Goal: Information Seeking & Learning: Learn about a topic

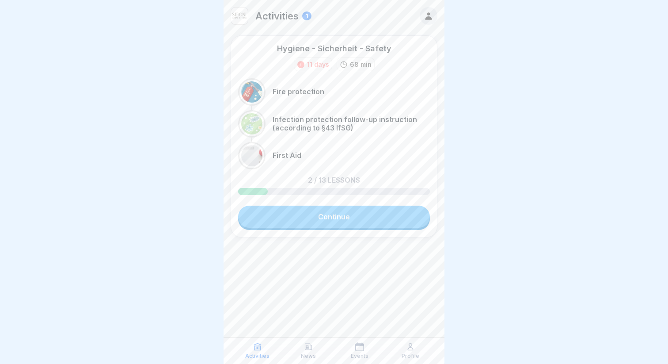
click at [296, 217] on link "Continue" at bounding box center [334, 217] width 192 height 22
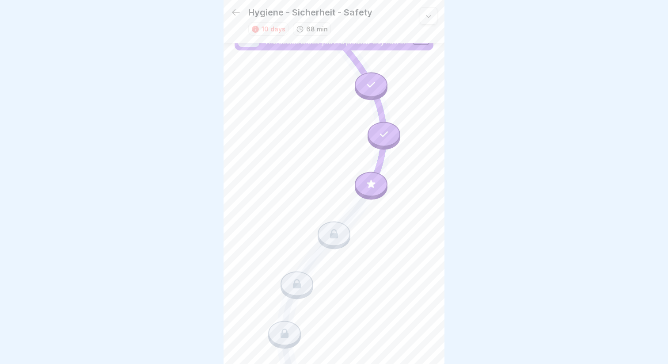
scroll to position [24, 0]
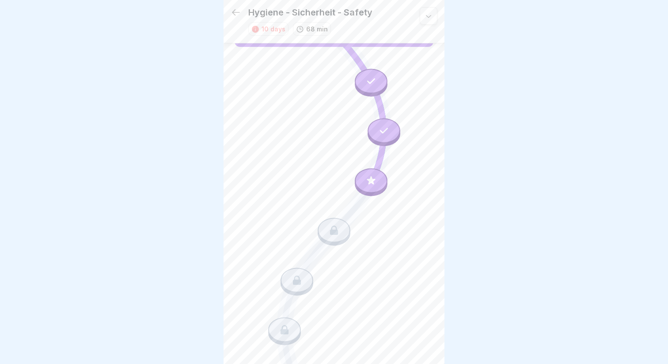
click at [334, 234] on icon at bounding box center [334, 229] width 8 height 9
click at [370, 182] on icon at bounding box center [371, 180] width 8 height 8
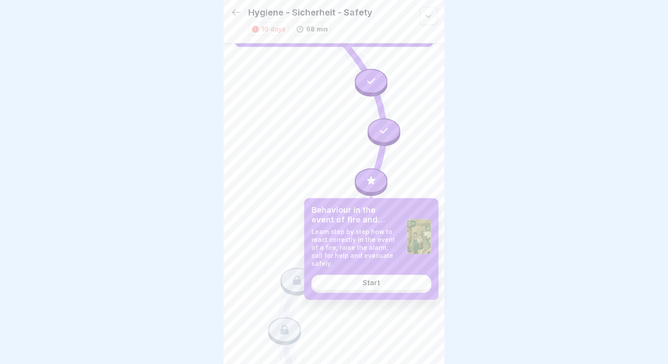
click at [374, 278] on div "Start" at bounding box center [371, 282] width 17 height 8
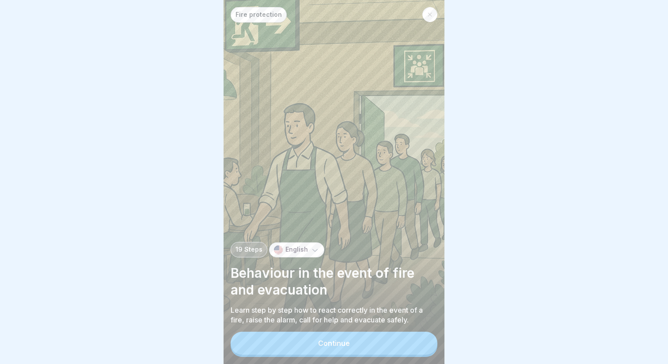
click at [284, 342] on button "Continue" at bounding box center [334, 343] width 207 height 23
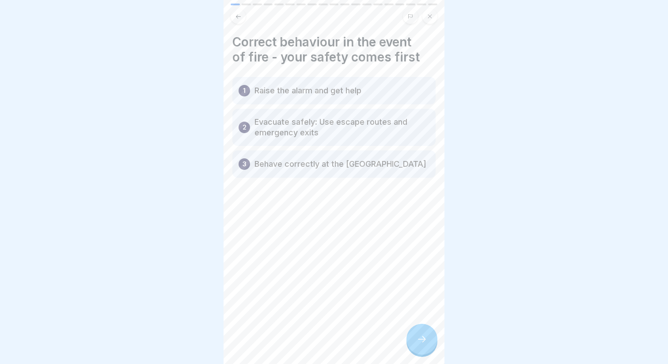
click at [417, 336] on icon at bounding box center [422, 339] width 11 height 11
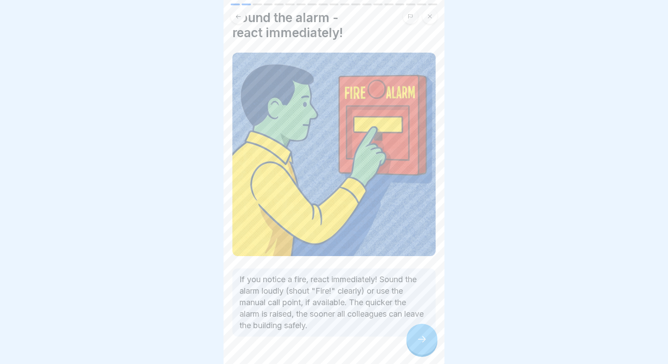
scroll to position [50, 0]
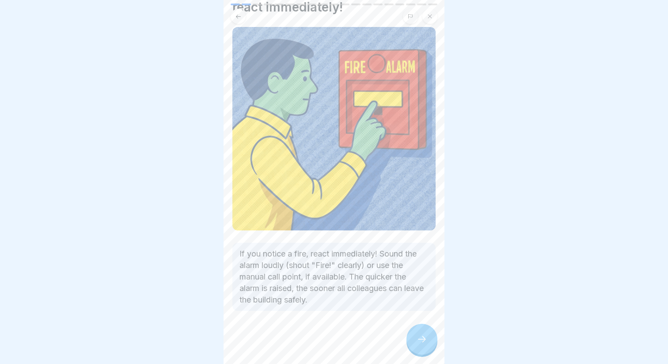
click at [415, 338] on div at bounding box center [422, 339] width 31 height 31
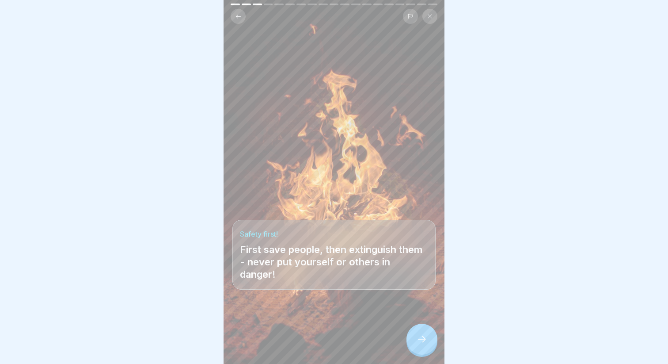
click at [415, 338] on div at bounding box center [422, 339] width 31 height 31
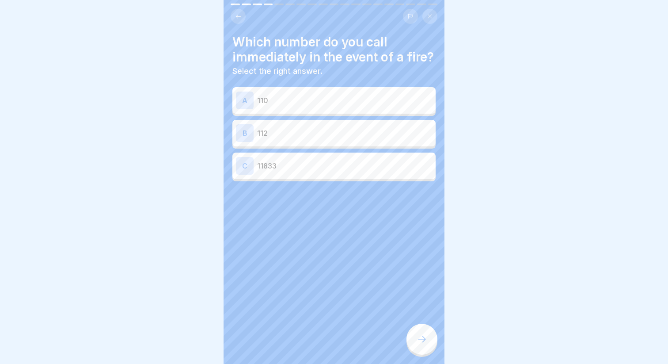
click at [235, 18] on icon at bounding box center [238, 16] width 7 height 7
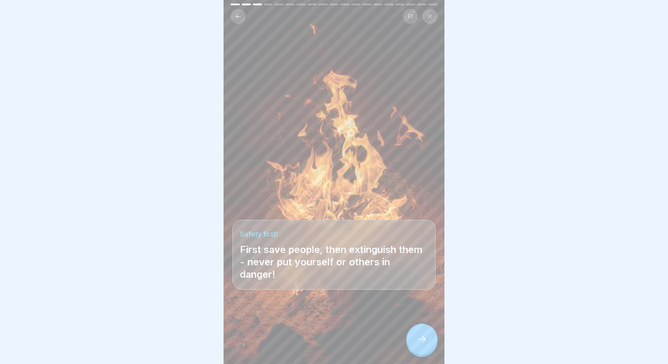
click at [235, 18] on icon at bounding box center [238, 16] width 7 height 7
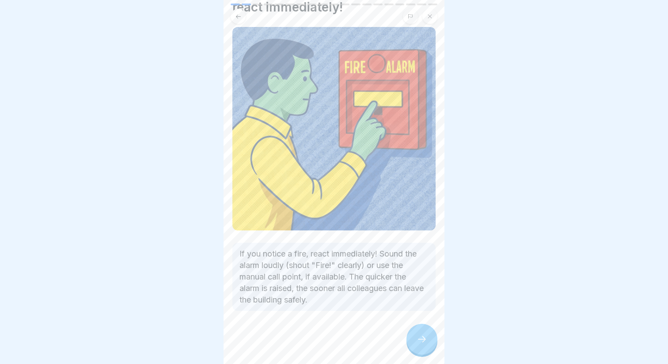
click at [235, 18] on icon at bounding box center [238, 16] width 7 height 7
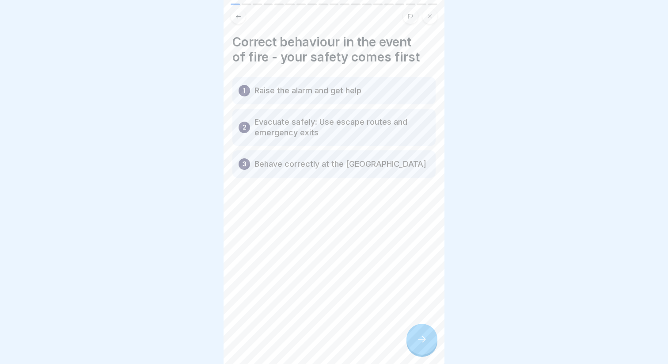
click at [420, 338] on icon at bounding box center [422, 339] width 11 height 11
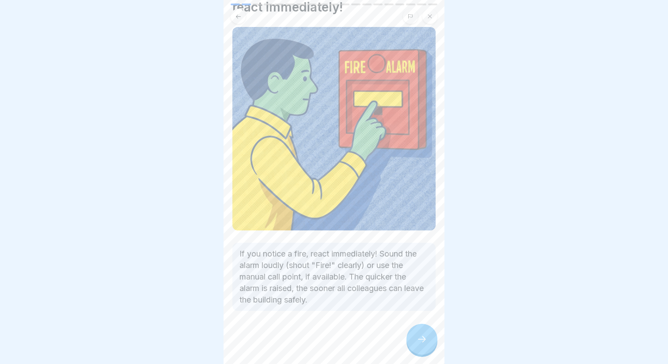
click at [420, 338] on icon at bounding box center [422, 339] width 11 height 11
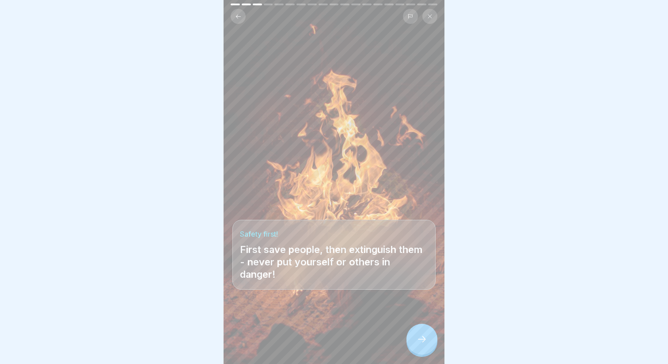
click at [420, 338] on icon at bounding box center [422, 339] width 11 height 11
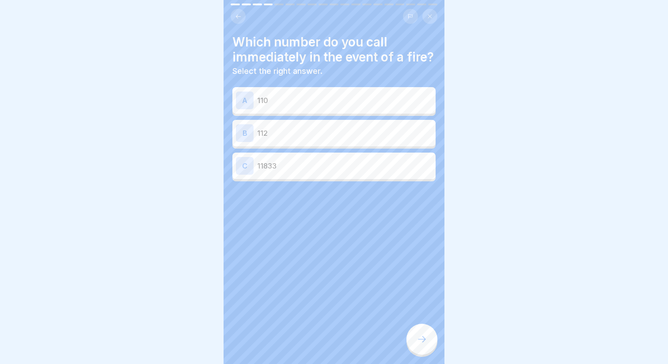
click at [312, 99] on p "110" at bounding box center [344, 100] width 175 height 11
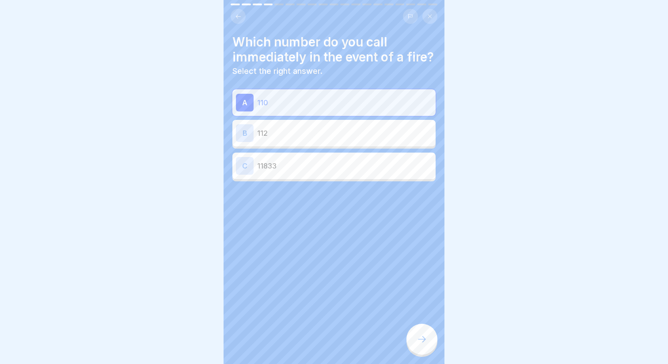
click at [324, 126] on div "B 112" at bounding box center [334, 133] width 196 height 18
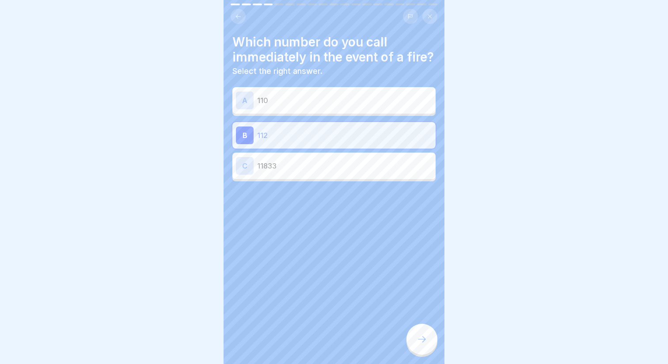
click at [416, 330] on div at bounding box center [422, 339] width 31 height 31
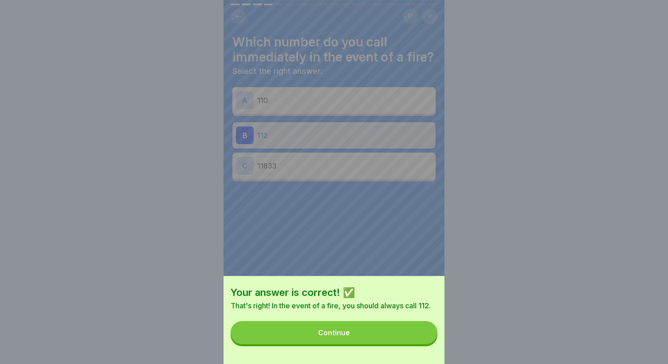
click at [354, 327] on button "Continue" at bounding box center [334, 332] width 207 height 23
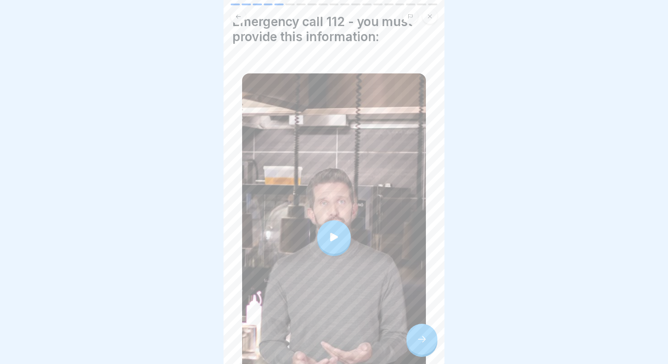
scroll to position [26, 0]
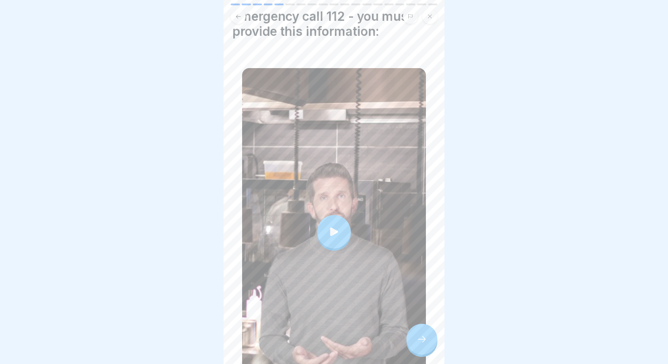
click at [338, 224] on div at bounding box center [334, 232] width 34 height 34
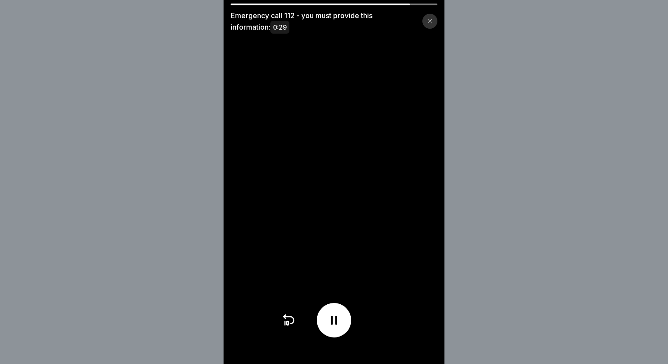
click at [337, 320] on icon at bounding box center [334, 320] width 6 height 9
click at [337, 320] on icon at bounding box center [334, 320] width 9 height 10
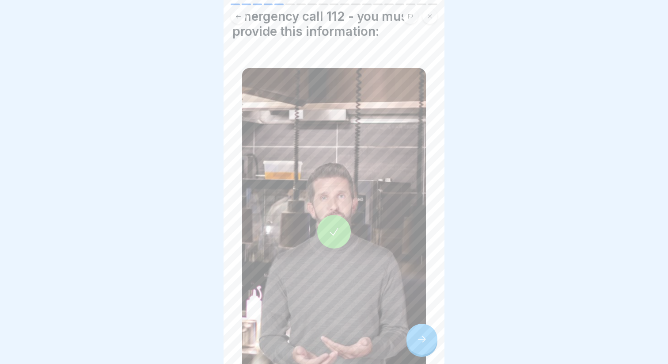
click at [422, 328] on div at bounding box center [422, 339] width 31 height 31
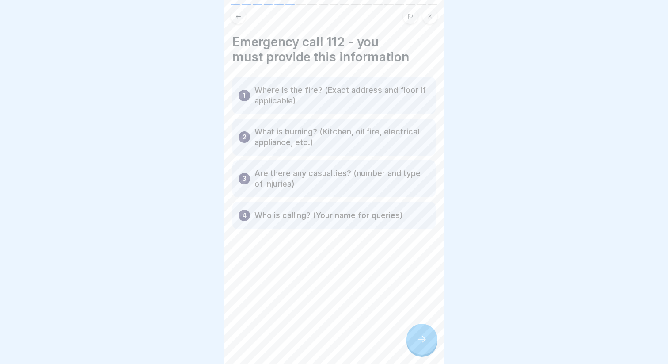
click at [425, 335] on icon at bounding box center [422, 339] width 11 height 11
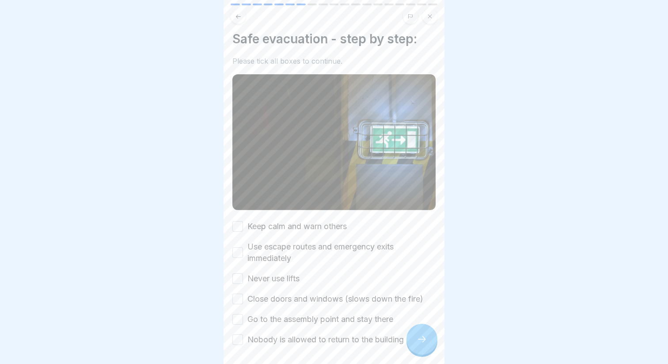
scroll to position [37, 0]
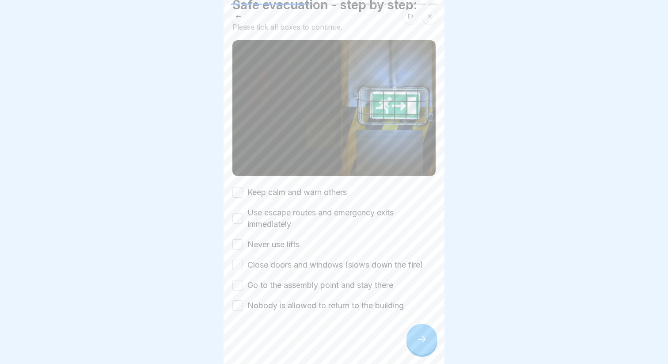
click at [271, 196] on label "Keep calm and warn others" at bounding box center [297, 192] width 99 height 11
click at [243, 196] on button "Keep calm and warn others" at bounding box center [238, 192] width 11 height 11
click at [264, 219] on label "Use escape routes and emergency exits immediately" at bounding box center [342, 218] width 188 height 23
click at [243, 219] on button "Use escape routes and emergency exits immediately" at bounding box center [238, 218] width 11 height 11
click at [264, 248] on label "Never use lifts" at bounding box center [274, 244] width 52 height 11
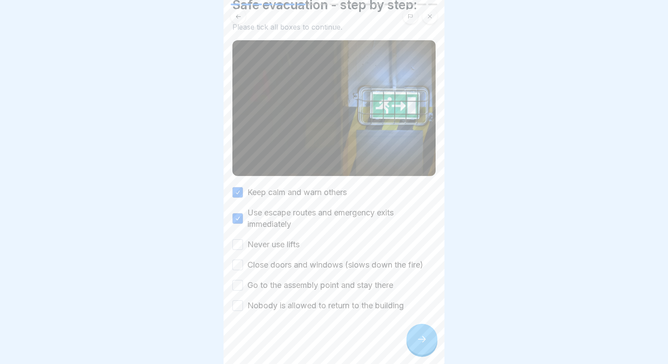
click at [243, 248] on button "Never use lifts" at bounding box center [238, 244] width 11 height 11
click at [282, 264] on label "Close doors and windows (slows down the fire)" at bounding box center [336, 264] width 176 height 11
click at [243, 264] on button "Close doors and windows (slows down the fire)" at bounding box center [238, 264] width 11 height 11
click at [282, 287] on label "Go to the assembly point and stay there" at bounding box center [321, 284] width 146 height 11
click at [243, 287] on button "Go to the assembly point and stay there" at bounding box center [238, 285] width 11 height 11
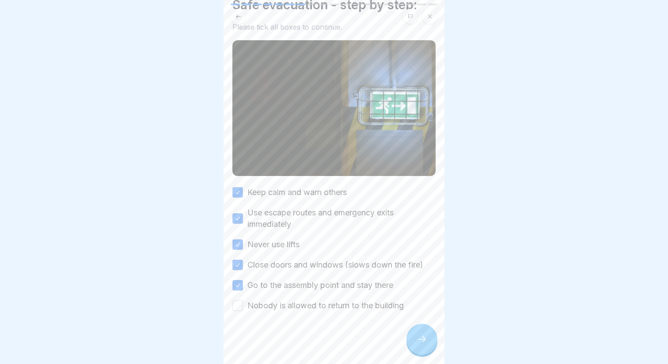
click at [283, 308] on label "Nobody is allowed to return to the building" at bounding box center [326, 305] width 156 height 11
click at [243, 308] on button "Nobody is allowed to return to the building" at bounding box center [238, 305] width 11 height 11
click at [428, 340] on div at bounding box center [422, 339] width 31 height 31
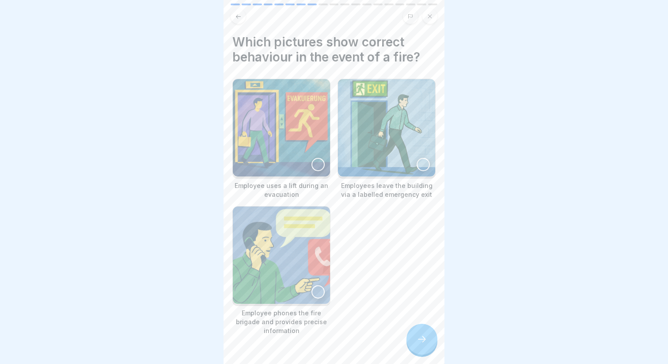
click at [422, 170] on div at bounding box center [423, 164] width 13 height 13
click at [325, 288] on img at bounding box center [281, 254] width 97 height 97
click at [420, 339] on icon at bounding box center [422, 339] width 11 height 11
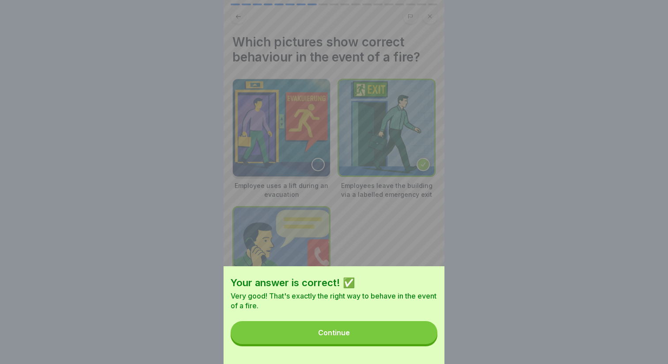
click at [367, 335] on button "Continue" at bounding box center [334, 332] width 207 height 23
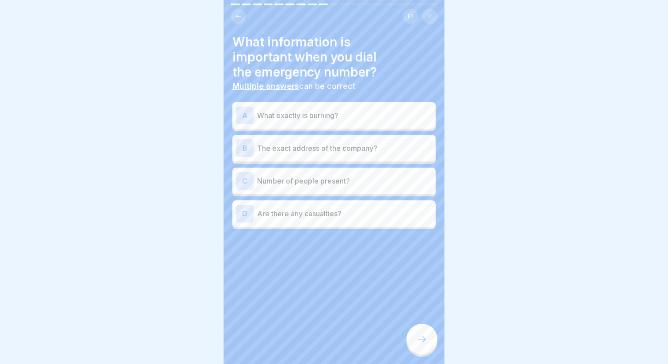
click at [301, 122] on div "A What exactly is burning?" at bounding box center [334, 116] width 196 height 18
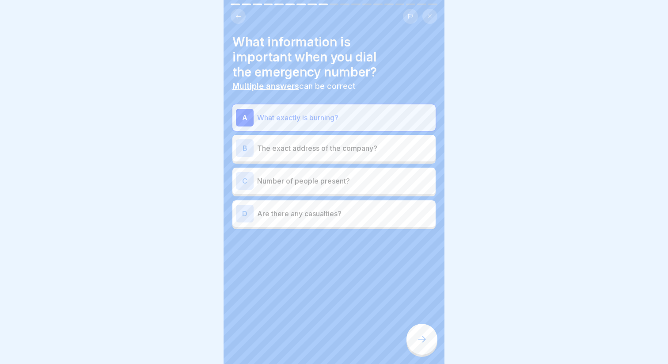
click at [278, 217] on p "Are there any casualties?" at bounding box center [344, 213] width 175 height 11
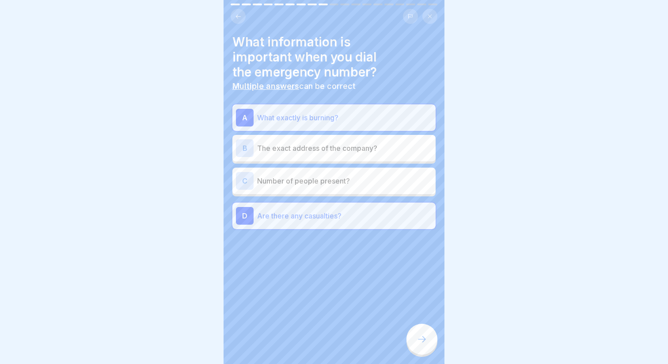
click at [310, 149] on p "The exact address of the company?" at bounding box center [344, 148] width 175 height 11
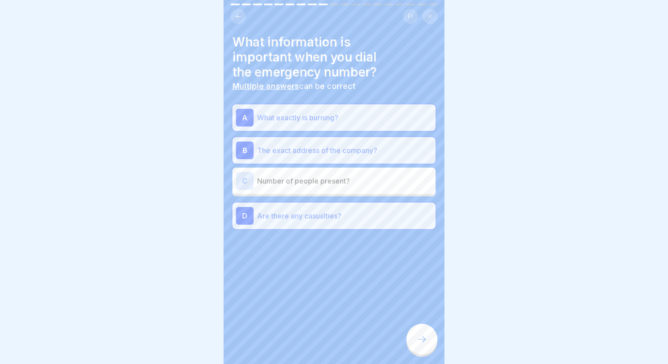
click at [416, 327] on div at bounding box center [422, 339] width 31 height 31
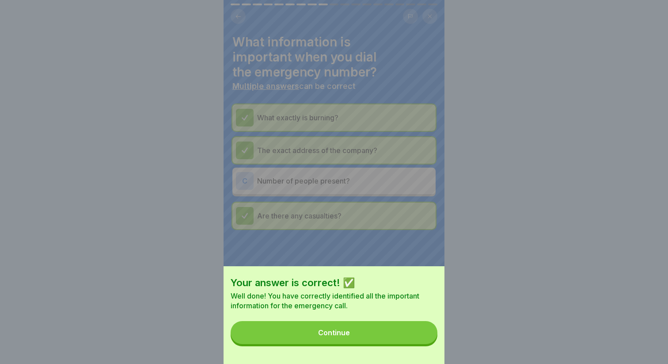
click at [376, 340] on button "Continue" at bounding box center [334, 332] width 207 height 23
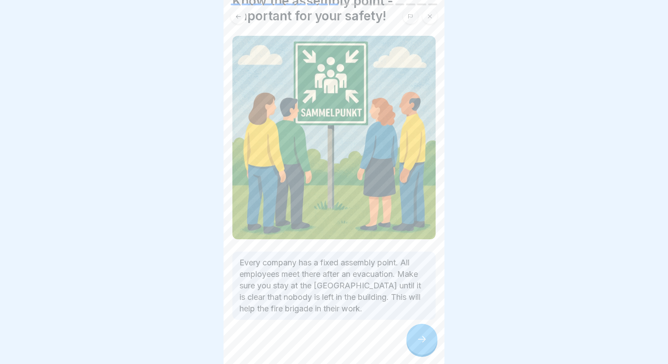
scroll to position [50, 0]
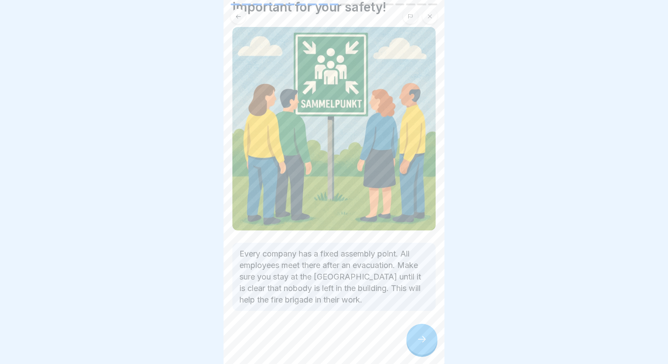
click at [421, 347] on div at bounding box center [422, 339] width 31 height 31
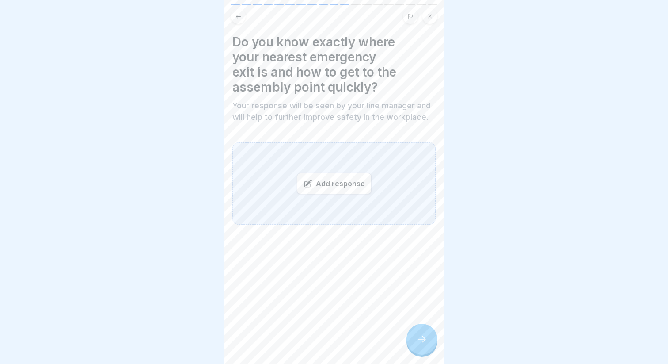
click at [214, 58] on body "Fire protection 19 Steps English Behaviour in the event of fire and evacuation …" at bounding box center [334, 182] width 668 height 364
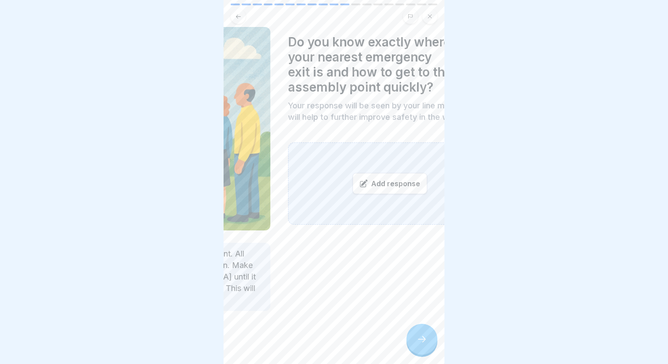
click at [288, 95] on div "Do you know exactly where your nearest emergency exit is and how to get to the …" at bounding box center [389, 78] width 203 height 88
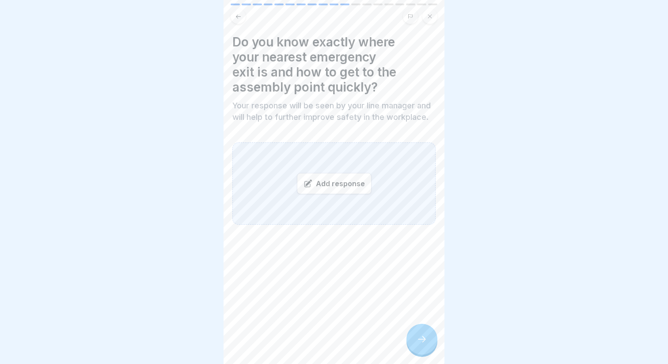
click at [285, 44] on h4 "Do you know exactly where your nearest emergency exit is and how to get to the …" at bounding box center [334, 64] width 203 height 60
click at [363, 184] on div "Add response" at bounding box center [334, 183] width 75 height 21
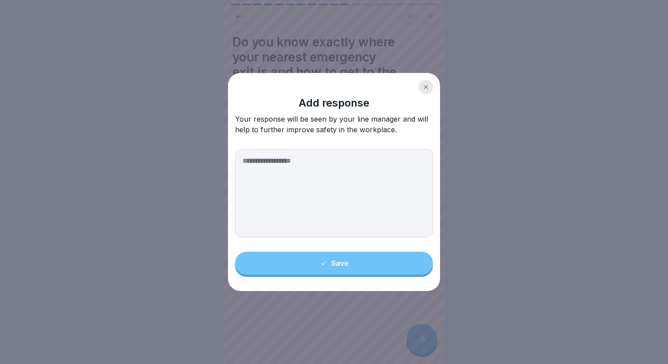
click at [308, 182] on textarea at bounding box center [334, 193] width 198 height 88
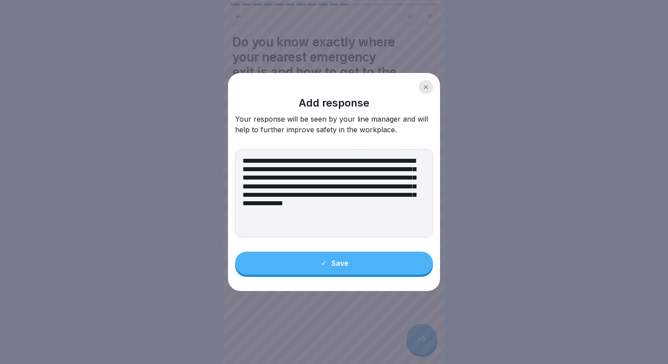
type textarea "**********"
click at [363, 269] on button "Save" at bounding box center [334, 263] width 198 height 23
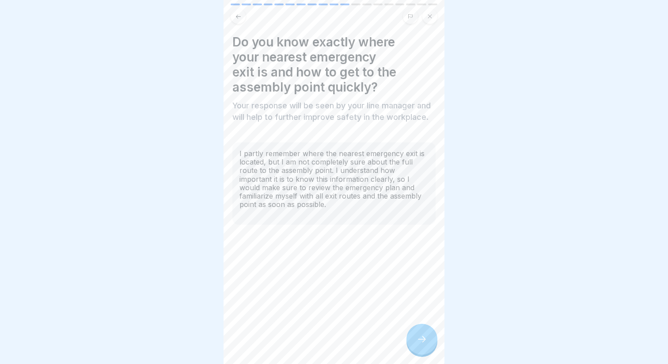
click at [421, 336] on icon at bounding box center [422, 339] width 11 height 11
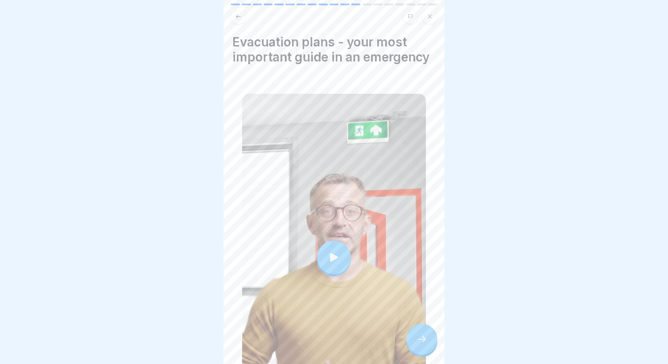
click at [338, 254] on icon at bounding box center [334, 257] width 12 height 12
click at [401, 334] on div at bounding box center [334, 257] width 184 height 327
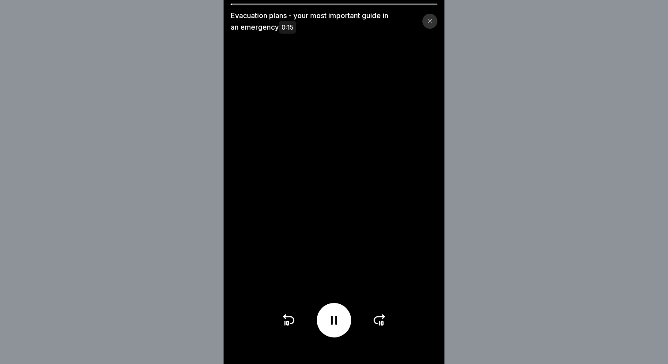
click at [411, 334] on video at bounding box center [334, 182] width 221 height 364
click at [434, 24] on div at bounding box center [430, 21] width 15 height 15
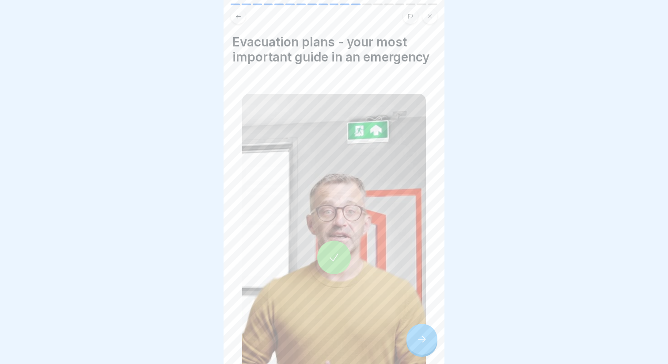
click at [413, 339] on div at bounding box center [422, 339] width 31 height 31
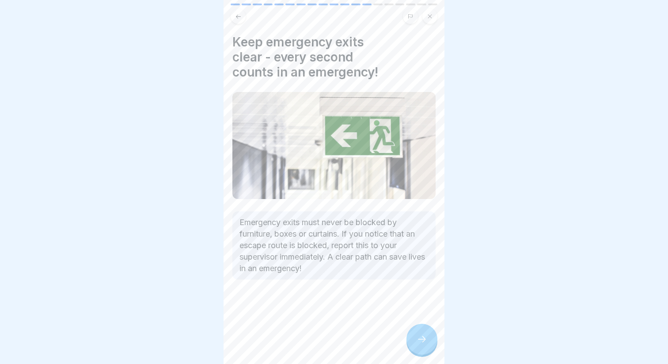
click at [417, 333] on div at bounding box center [422, 339] width 31 height 31
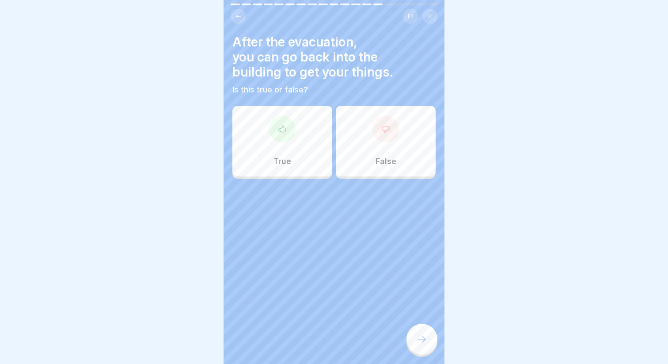
click at [381, 146] on div "False" at bounding box center [386, 141] width 100 height 71
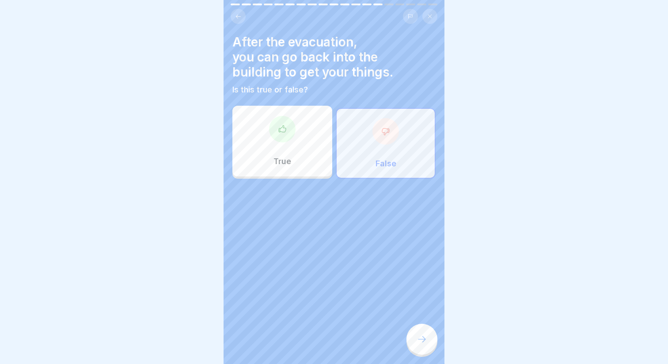
click at [271, 168] on div "True" at bounding box center [283, 141] width 100 height 71
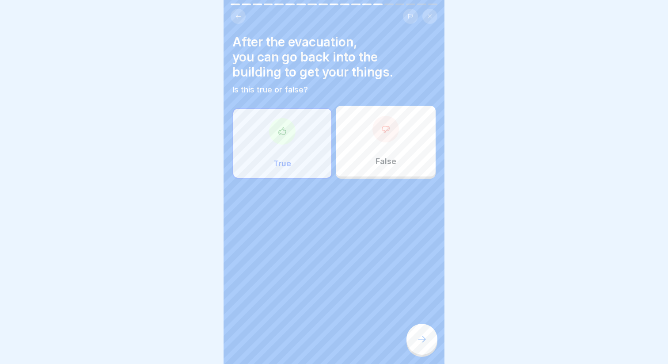
click at [366, 142] on div "False" at bounding box center [386, 141] width 100 height 71
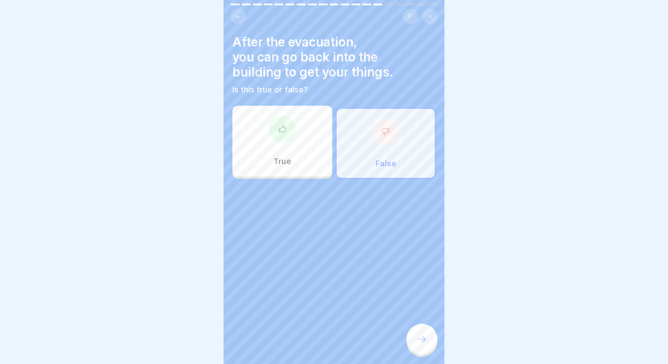
click at [418, 352] on div at bounding box center [422, 339] width 31 height 31
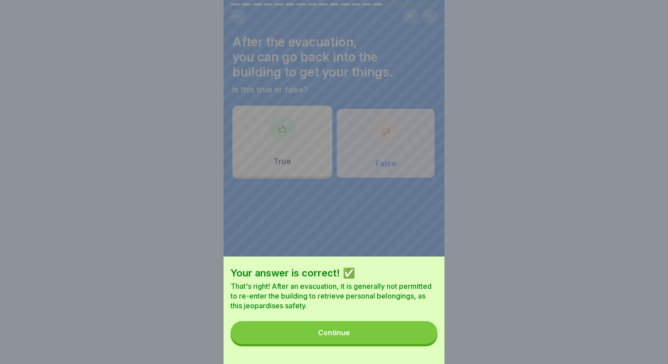
click at [381, 333] on button "Continue" at bounding box center [334, 332] width 207 height 23
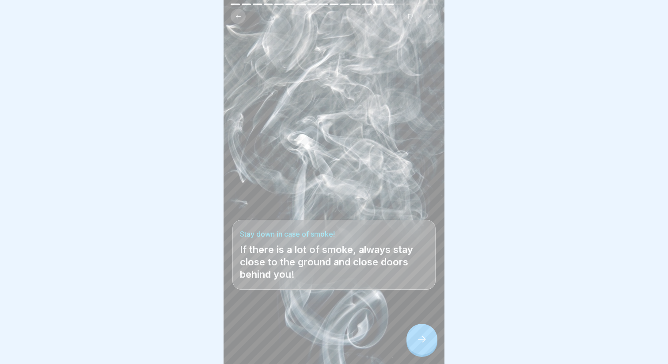
click at [416, 328] on div at bounding box center [422, 339] width 31 height 31
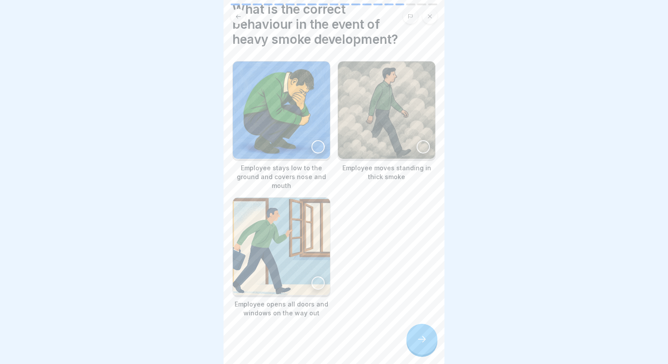
scroll to position [39, 0]
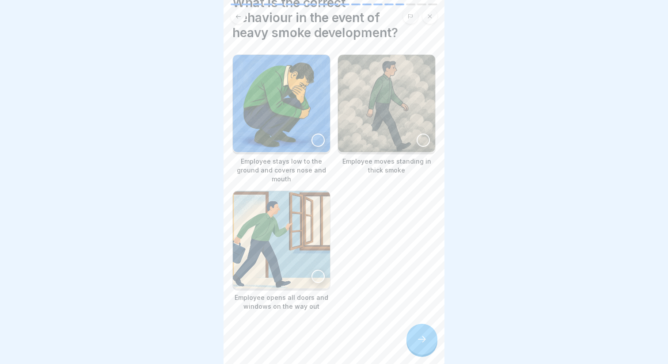
click at [317, 139] on div at bounding box center [318, 139] width 13 height 13
click at [315, 278] on div at bounding box center [318, 276] width 13 height 13
click at [413, 344] on div at bounding box center [422, 339] width 31 height 31
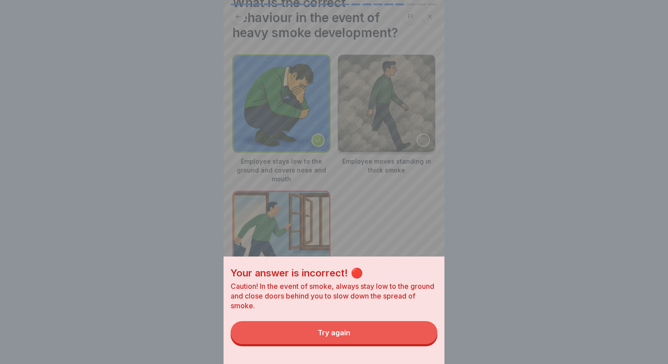
click at [385, 330] on button "Try again" at bounding box center [334, 332] width 207 height 23
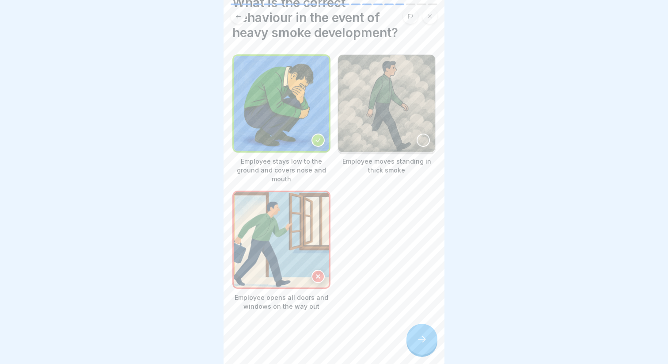
click at [315, 281] on div at bounding box center [318, 276] width 13 height 13
click at [423, 136] on div at bounding box center [423, 139] width 13 height 13
click at [417, 343] on icon at bounding box center [422, 339] width 11 height 11
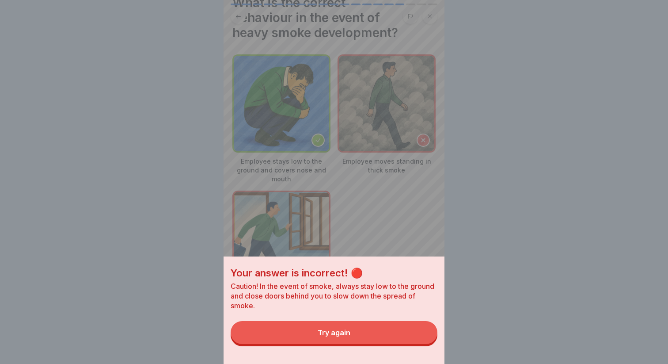
click at [383, 337] on button "Try again" at bounding box center [334, 332] width 207 height 23
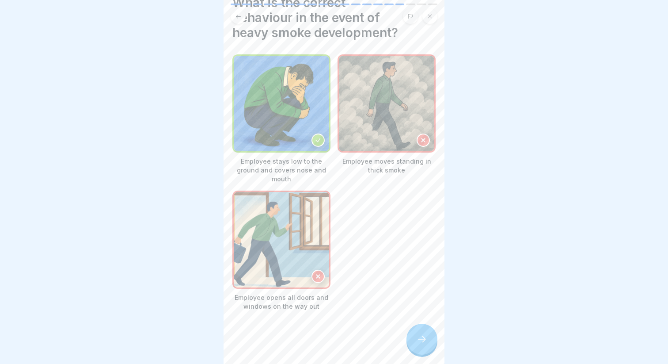
click at [419, 341] on icon at bounding box center [422, 339] width 11 height 11
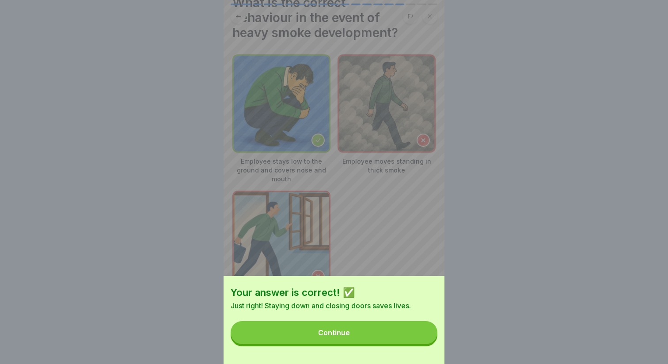
click at [378, 337] on button "Continue" at bounding box center [334, 332] width 207 height 23
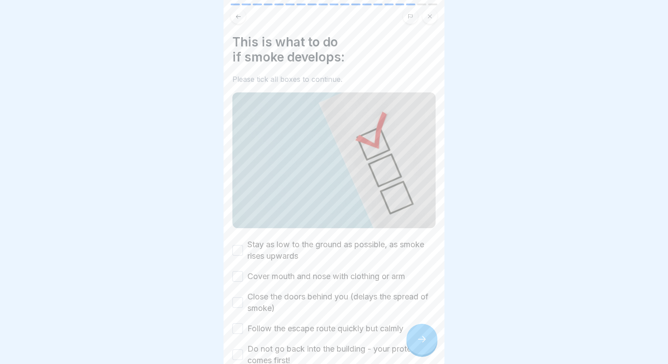
scroll to position [55, 0]
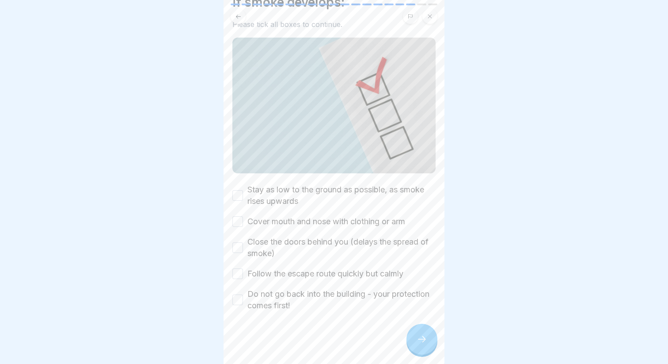
click at [308, 202] on label "Stay as low to the ground as possible, as smoke rises upwards" at bounding box center [342, 195] width 188 height 23
click at [243, 201] on button "Stay as low to the ground as possible, as smoke rises upwards" at bounding box center [238, 195] width 11 height 11
click at [308, 220] on label "Cover mouth and nose with clothing or arm" at bounding box center [327, 221] width 158 height 11
click at [243, 220] on button "Cover mouth and nose with clothing or arm" at bounding box center [238, 221] width 11 height 11
click at [308, 235] on div "Stay as low to the ground as possible, as smoke rises upwards Cover mouth and n…" at bounding box center [334, 247] width 203 height 127
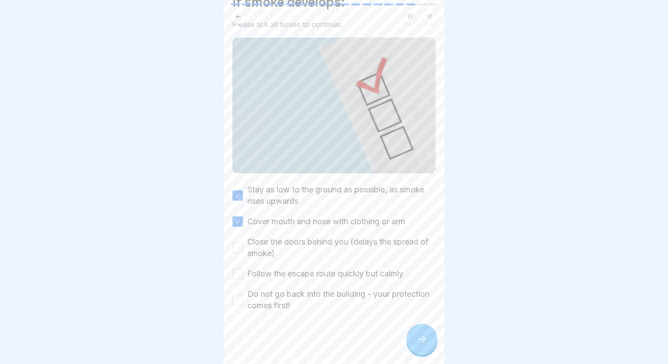
click at [298, 248] on label "Close the doors behind you (delays the spread of smoke)" at bounding box center [342, 247] width 188 height 23
click at [243, 248] on button "Close the doors behind you (delays the spread of smoke)" at bounding box center [238, 247] width 11 height 11
click at [294, 280] on div "Stay as low to the ground as possible, as smoke rises upwards Cover mouth and n…" at bounding box center [334, 247] width 203 height 127
click at [295, 270] on label "Follow the escape route quickly but calmly" at bounding box center [326, 273] width 156 height 11
click at [243, 270] on button "Follow the escape route quickly but calmly" at bounding box center [238, 273] width 11 height 11
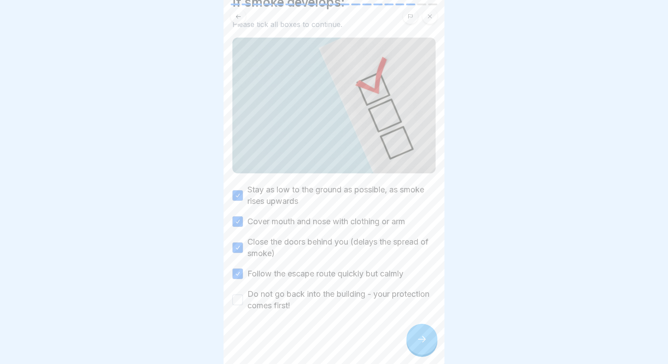
click at [293, 299] on label "Do not go back into the building - your protection comes first!" at bounding box center [342, 299] width 188 height 23
click at [243, 299] on button "Do not go back into the building - your protection comes first!" at bounding box center [238, 299] width 11 height 11
click at [413, 340] on div at bounding box center [422, 339] width 31 height 31
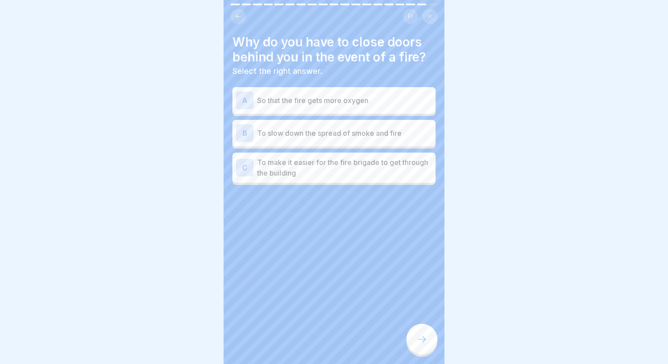
click at [315, 130] on p "To slow down the spread of smoke and fire" at bounding box center [344, 133] width 175 height 11
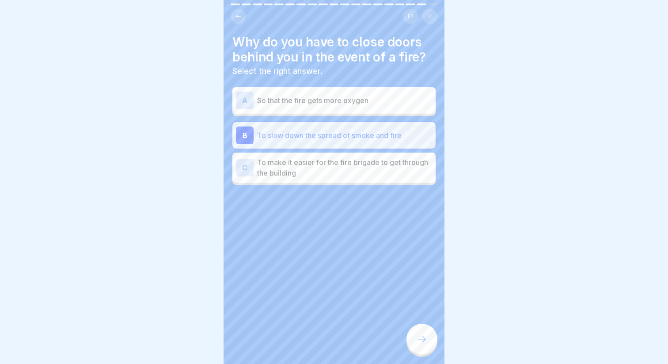
click at [422, 332] on div at bounding box center [422, 339] width 31 height 31
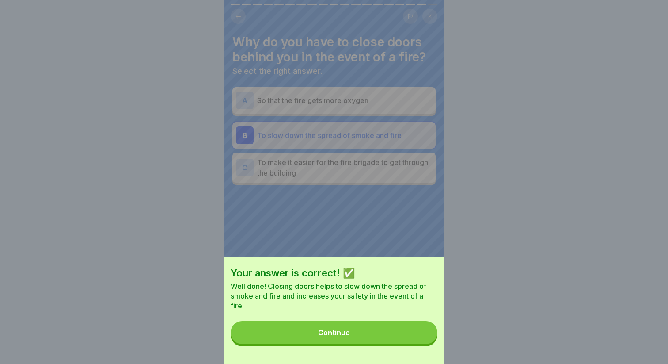
click at [356, 330] on button "Continue" at bounding box center [334, 332] width 207 height 23
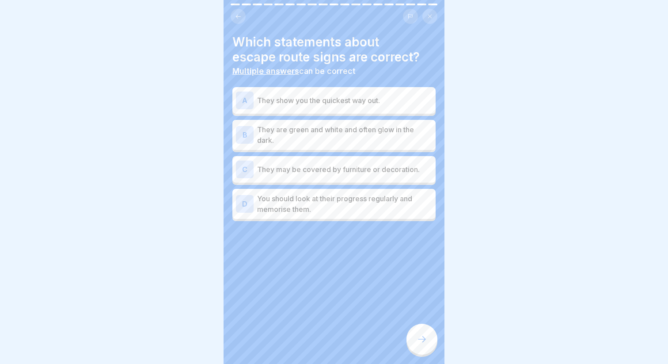
click at [282, 140] on p "They are green and white and often glow in the dark." at bounding box center [344, 134] width 175 height 21
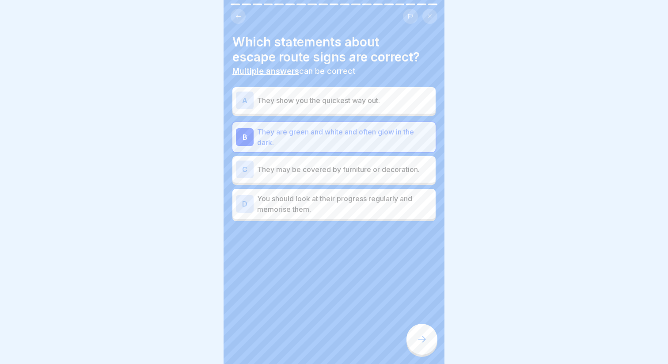
click at [417, 344] on icon at bounding box center [422, 339] width 11 height 11
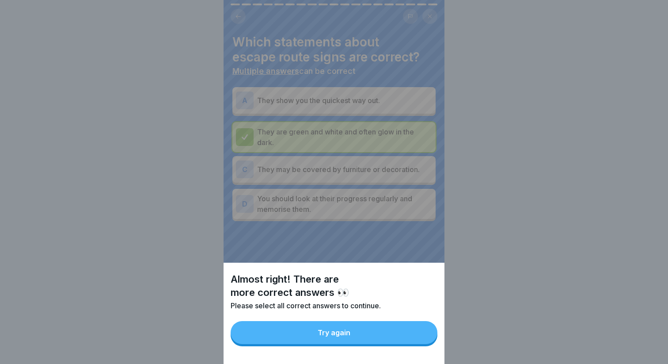
click at [370, 327] on button "Try again" at bounding box center [334, 332] width 207 height 23
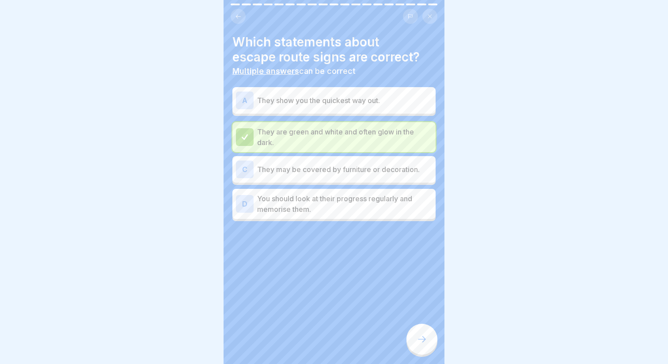
click at [389, 195] on p "You should look at their progress regularly and memorise them." at bounding box center [344, 203] width 175 height 21
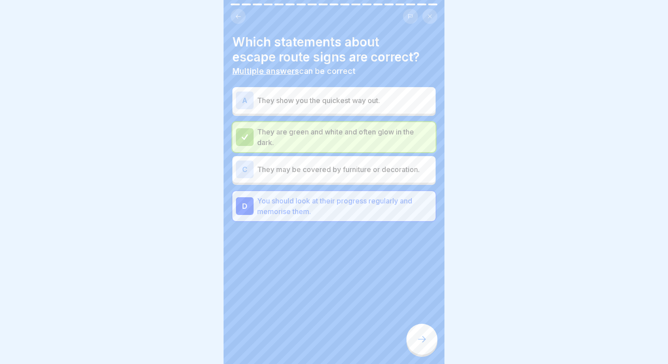
click at [423, 337] on icon at bounding box center [422, 339] width 11 height 11
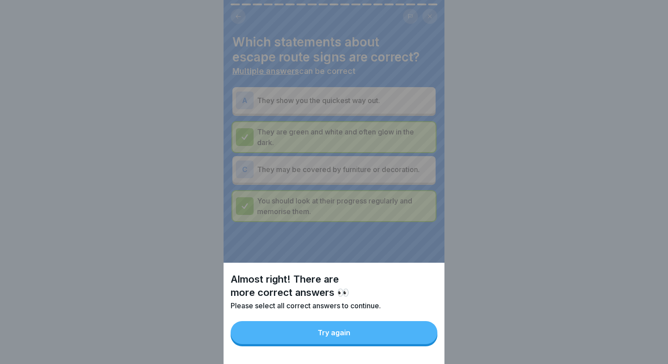
click at [387, 336] on button "Try again" at bounding box center [334, 332] width 207 height 23
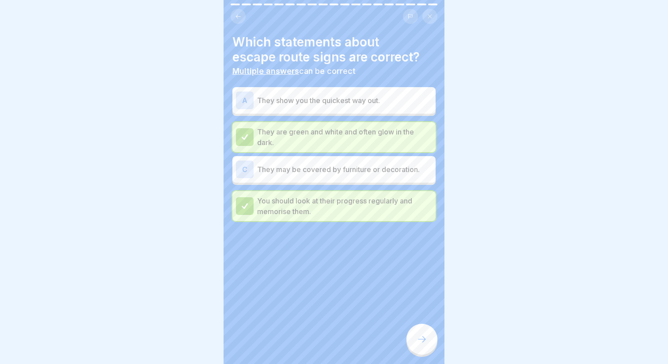
click at [321, 107] on div "A They show you the quickest way out." at bounding box center [334, 100] width 196 height 18
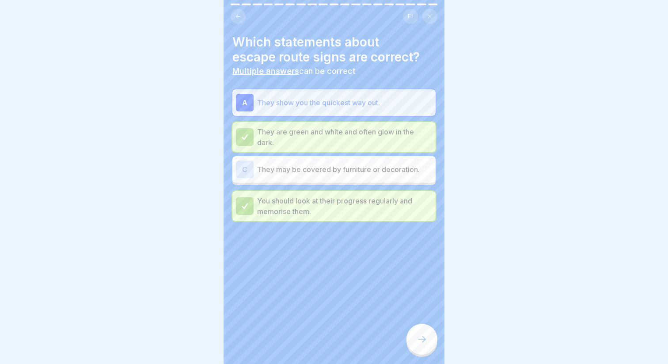
click at [423, 335] on icon at bounding box center [422, 339] width 11 height 11
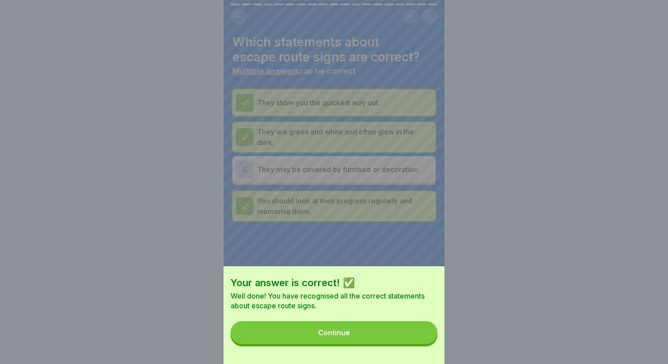
click at [382, 336] on button "Continue" at bounding box center [334, 332] width 207 height 23
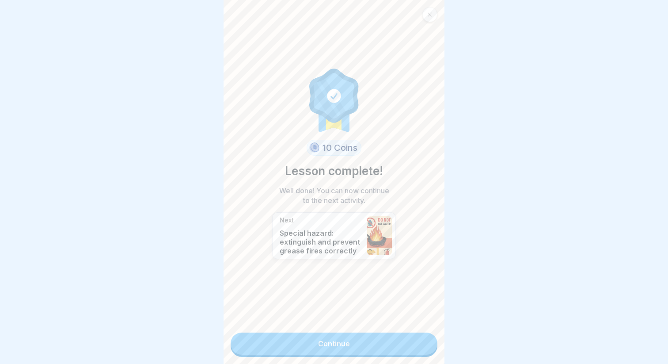
click at [431, 21] on div at bounding box center [430, 14] width 15 height 15
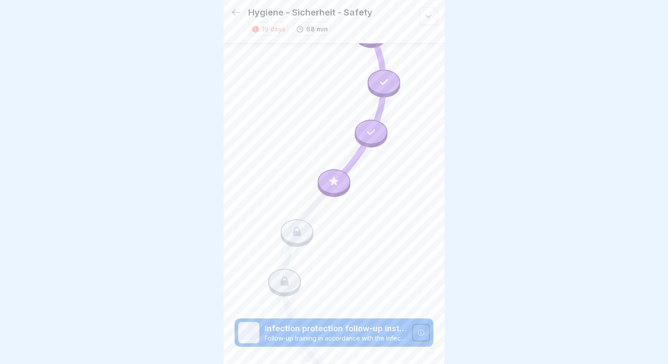
scroll to position [73, 0]
click at [234, 15] on icon at bounding box center [236, 12] width 11 height 11
